Goal: Information Seeking & Learning: Learn about a topic

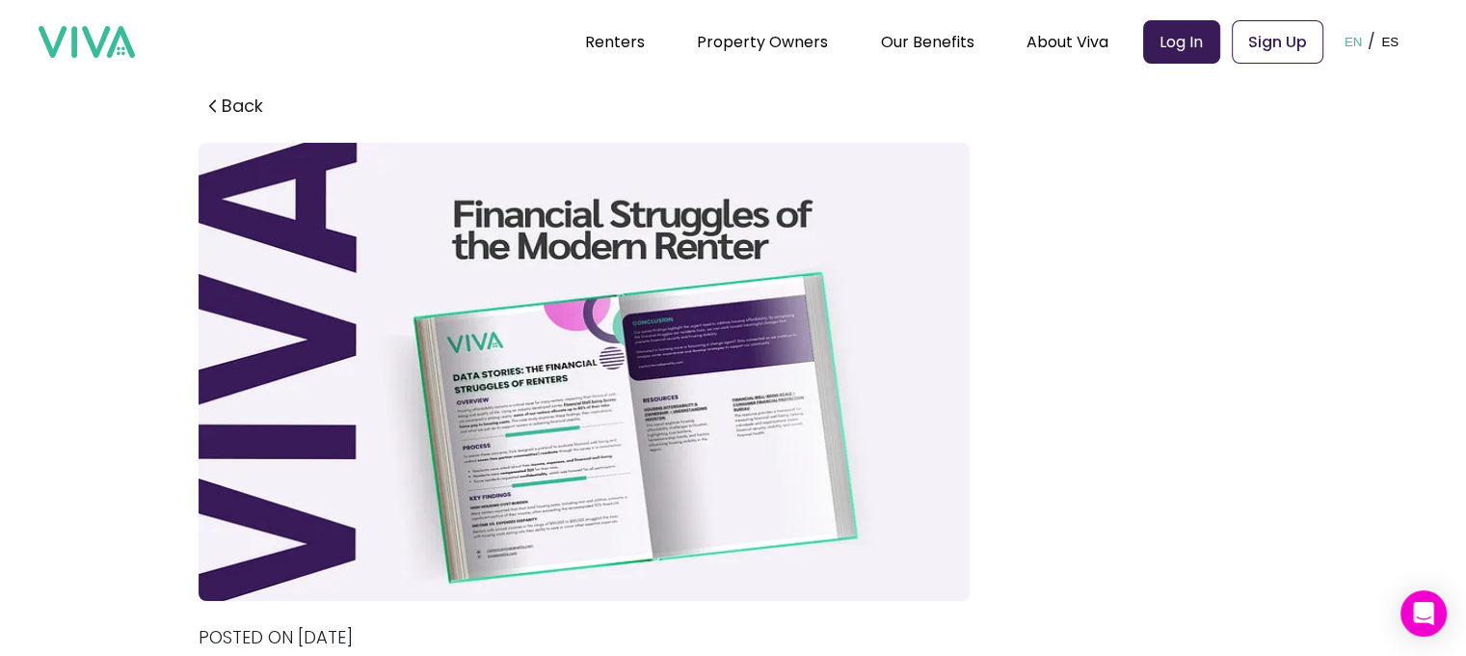
drag, startPoint x: 394, startPoint y: 146, endPoint x: 897, endPoint y: 411, distance: 567.9
drag, startPoint x: 683, startPoint y: 360, endPoint x: 1396, endPoint y: 428, distance: 716.6
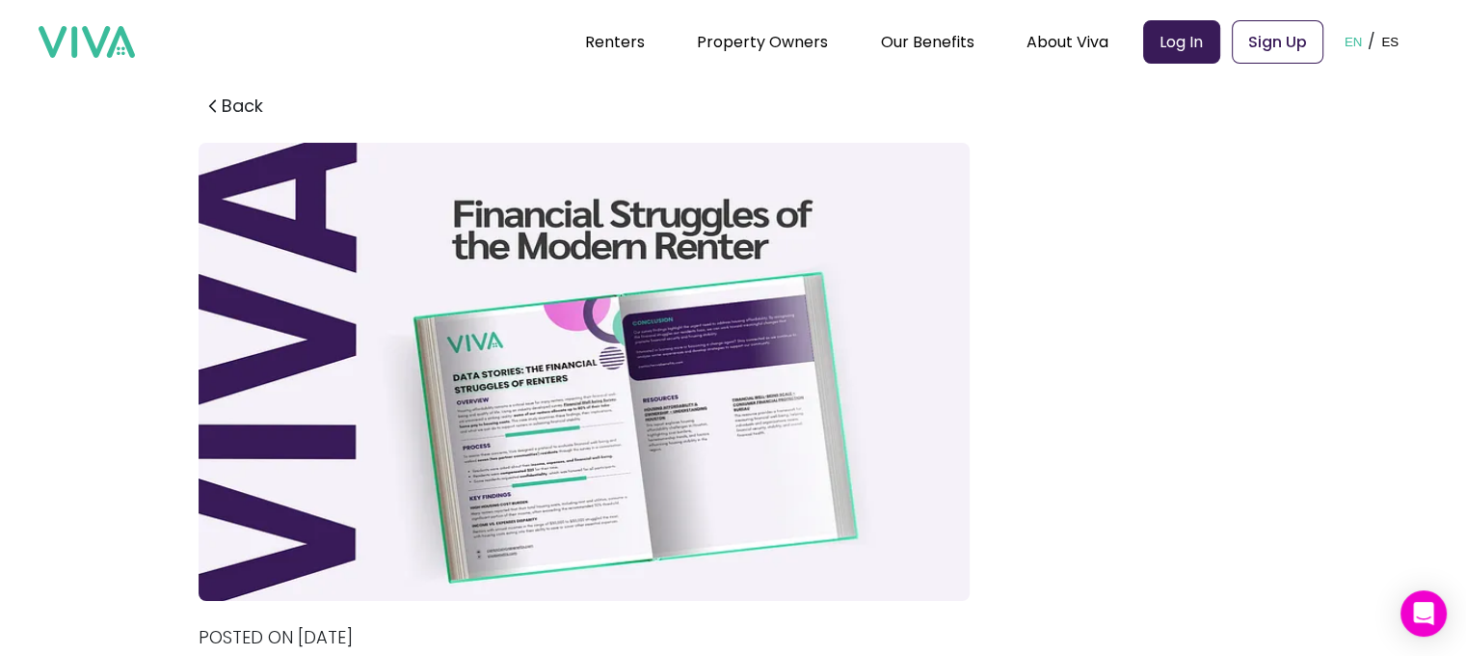
drag, startPoint x: 281, startPoint y: 384, endPoint x: 979, endPoint y: 458, distance: 701.9
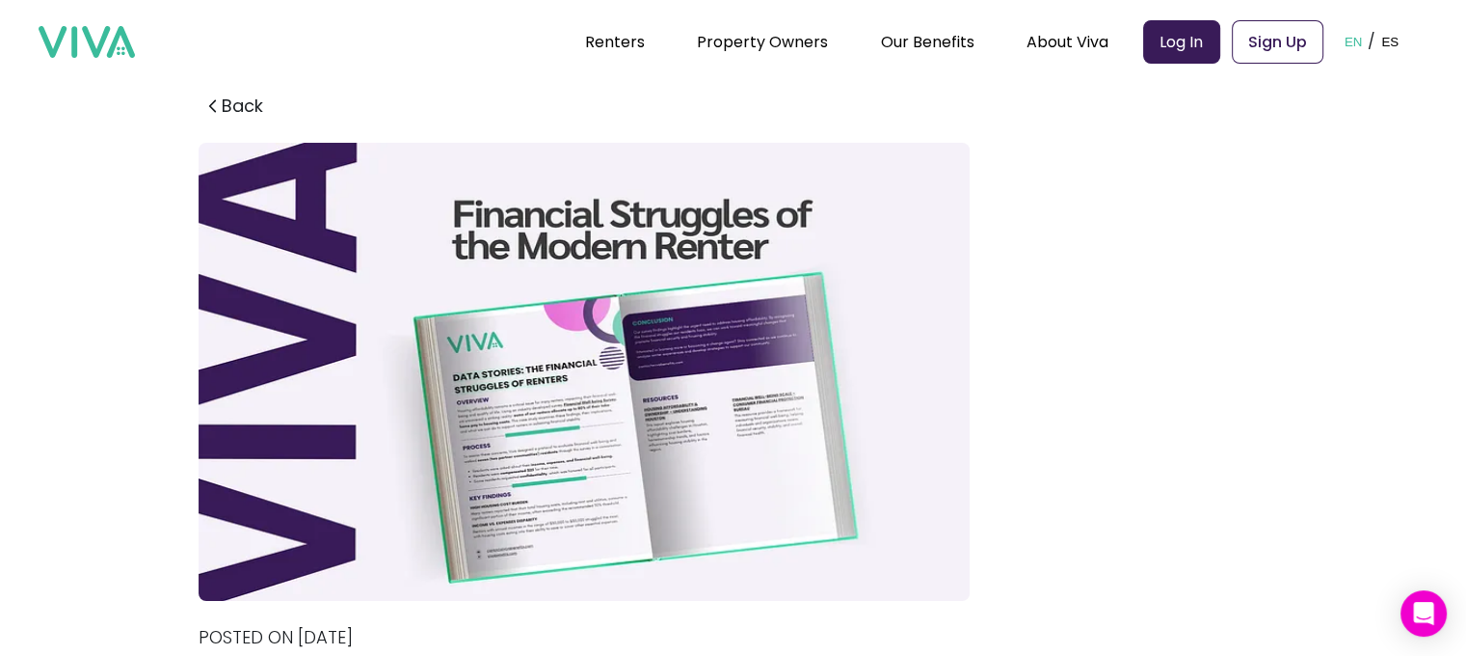
drag, startPoint x: 775, startPoint y: 409, endPoint x: 1093, endPoint y: 408, distance: 318.1
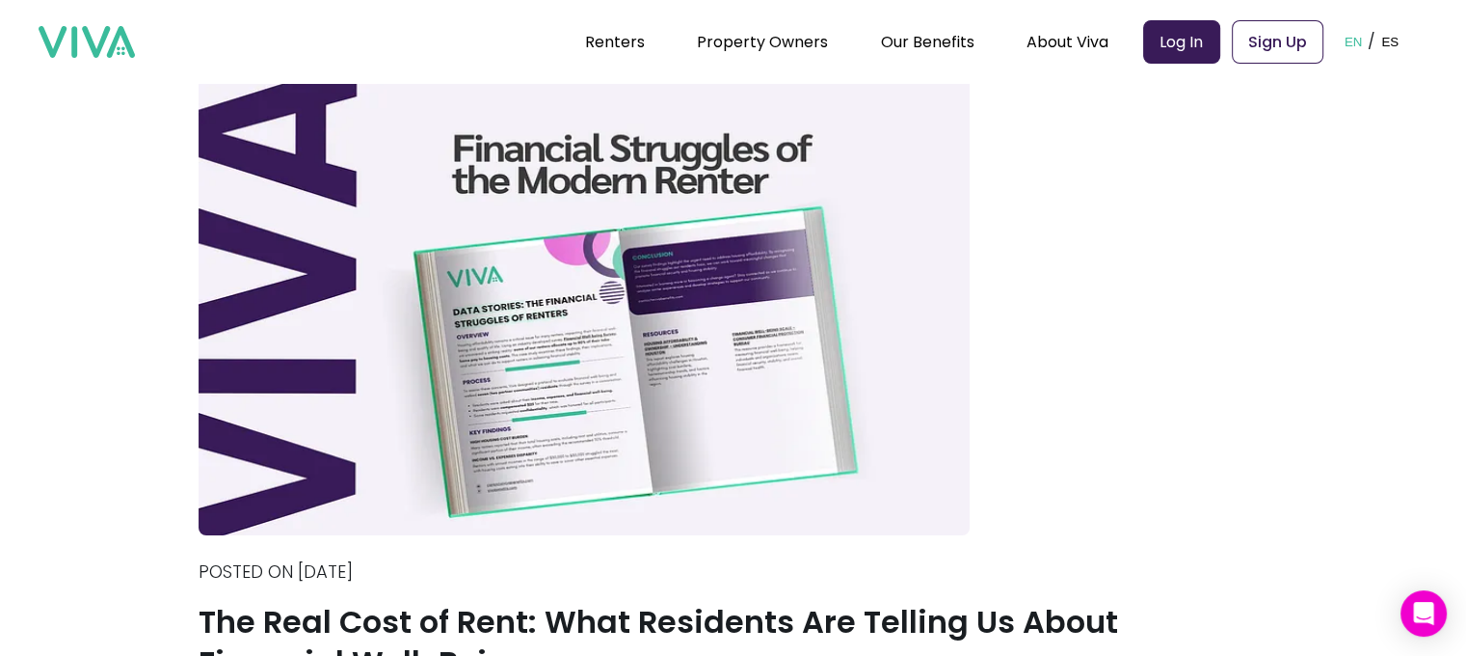
scroll to position [96, 0]
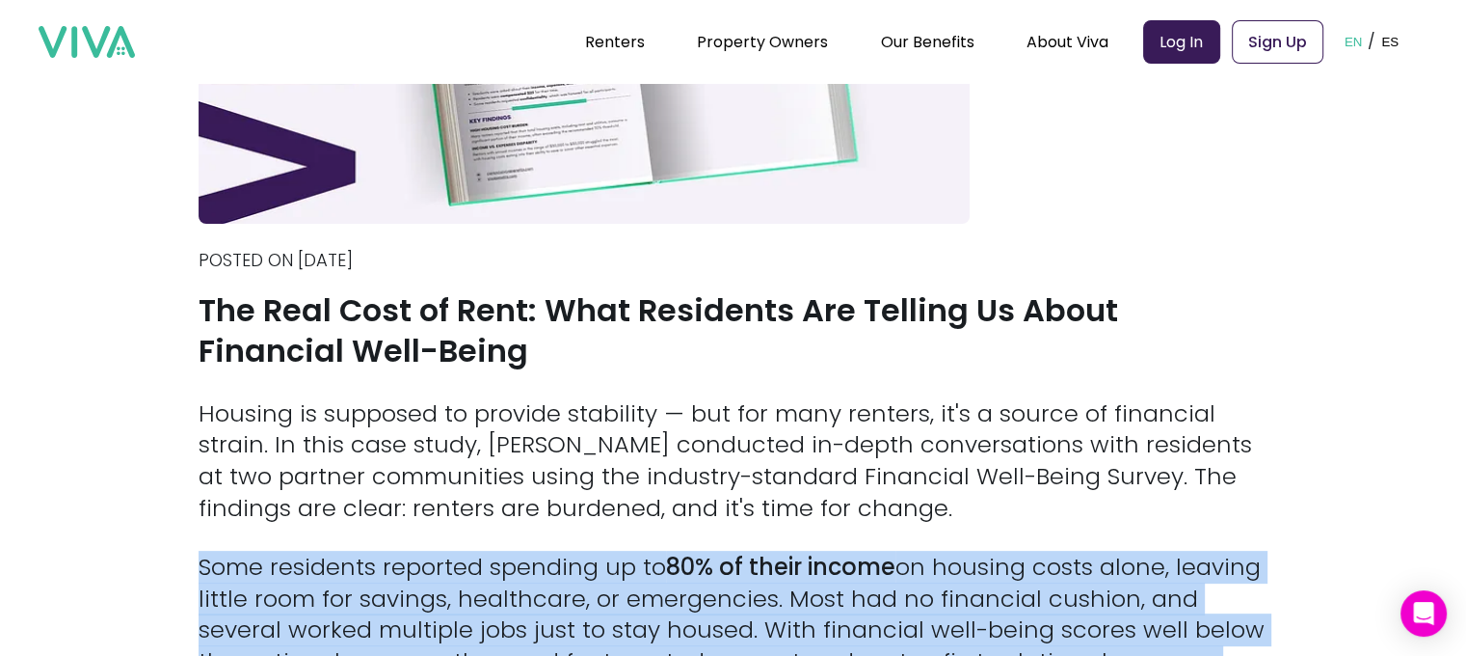
scroll to position [371, 0]
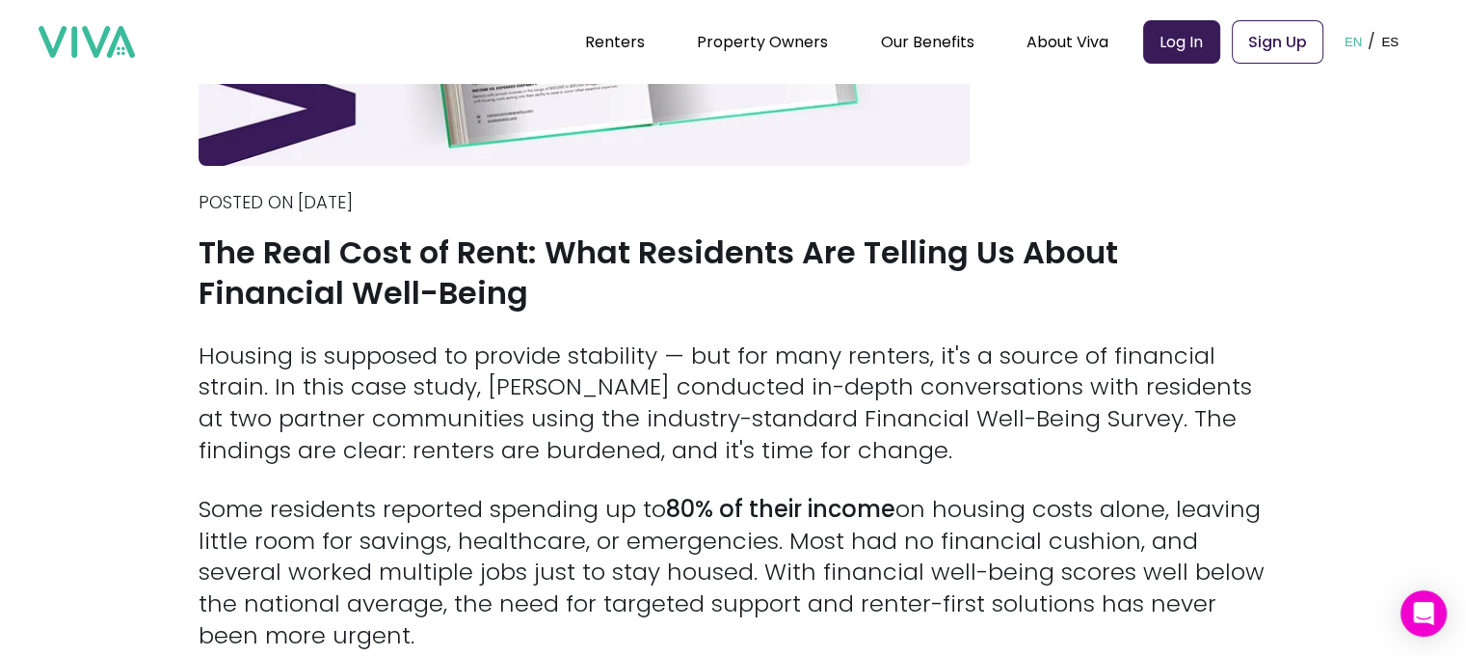
scroll to position [468, 0]
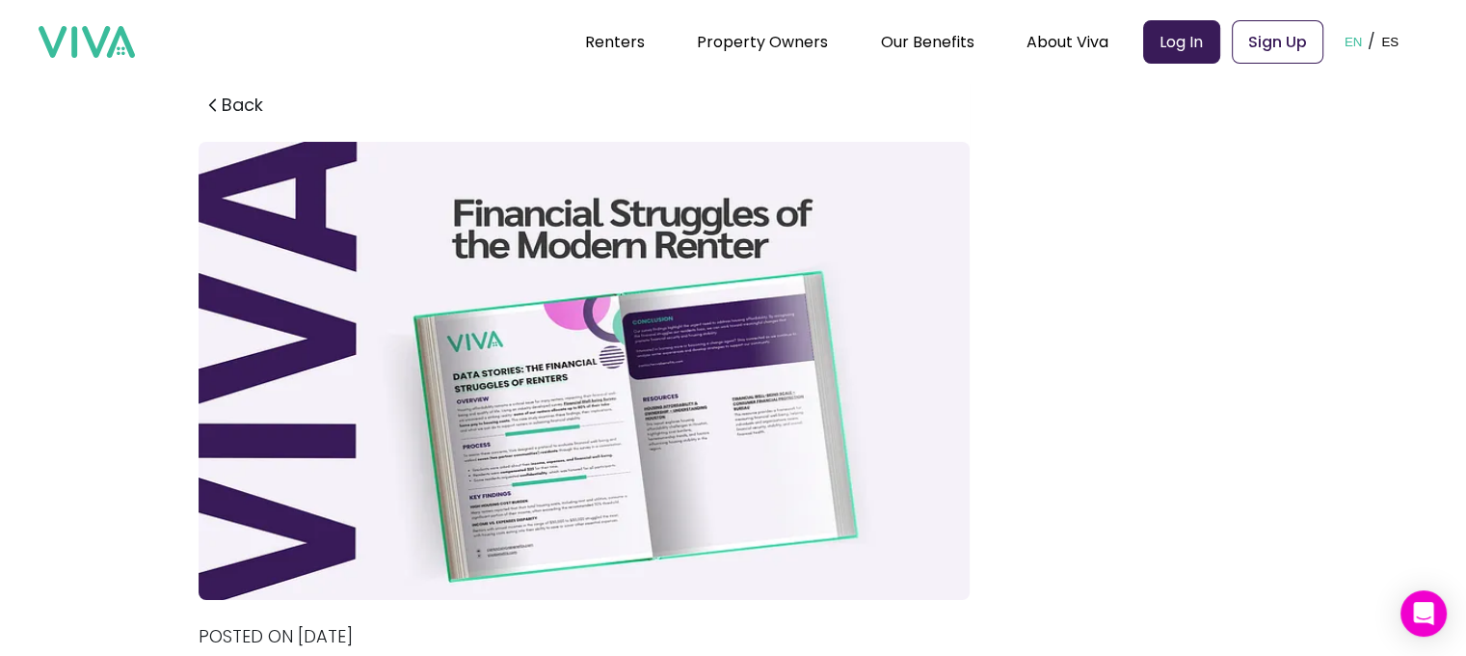
scroll to position [0, 0]
